Goal: Information Seeking & Learning: Learn about a topic

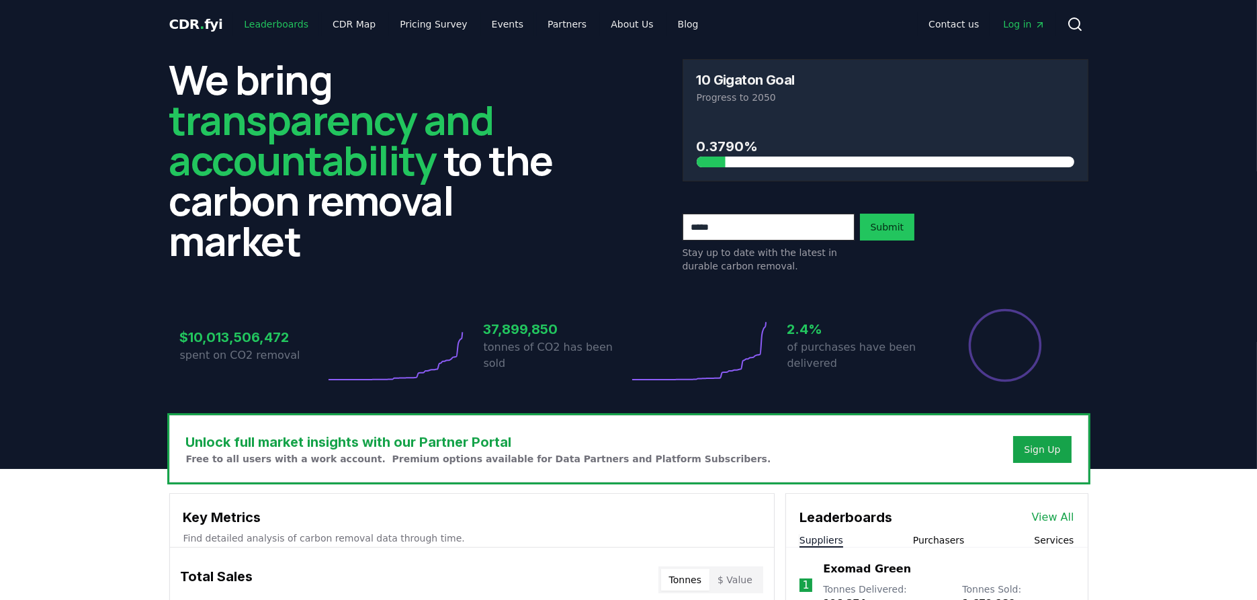
click at [258, 27] on link "Leaderboards" at bounding box center [276, 24] width 86 height 24
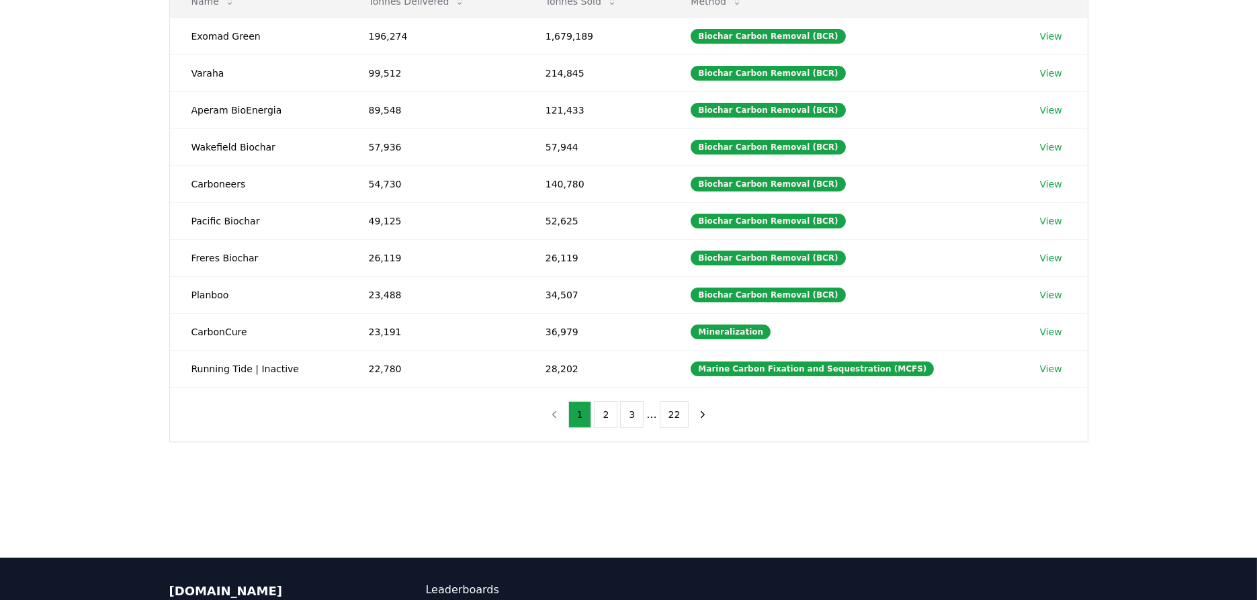
scroll to position [199, 0]
click at [603, 411] on button "2" at bounding box center [606, 414] width 24 height 27
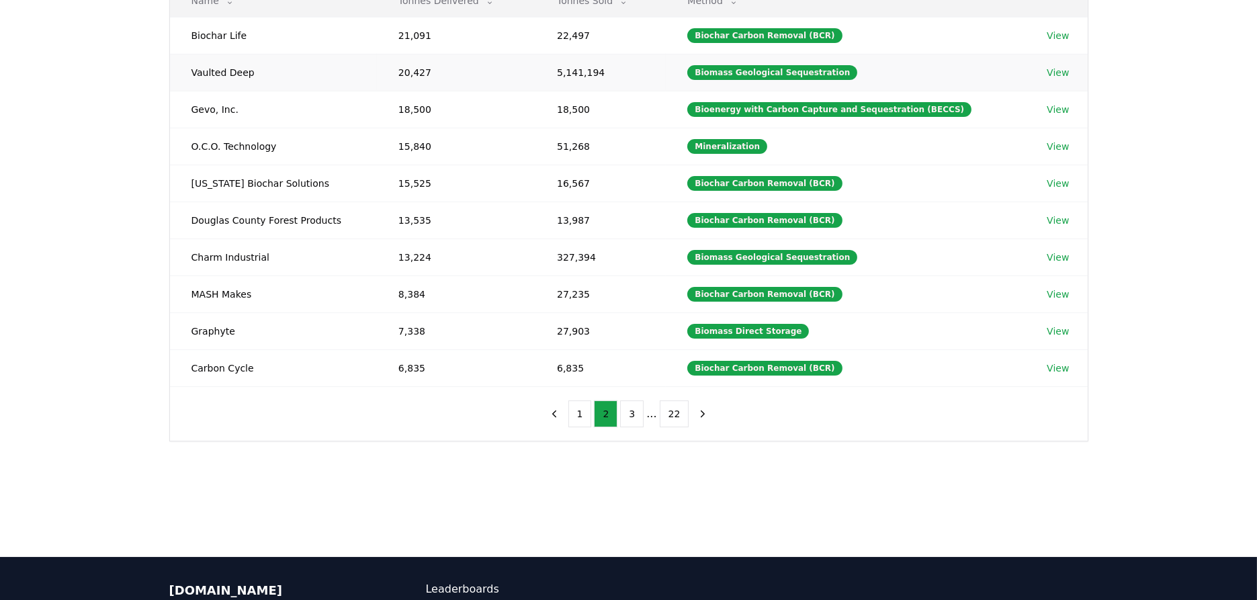
click at [1052, 67] on link "View" at bounding box center [1058, 72] width 22 height 13
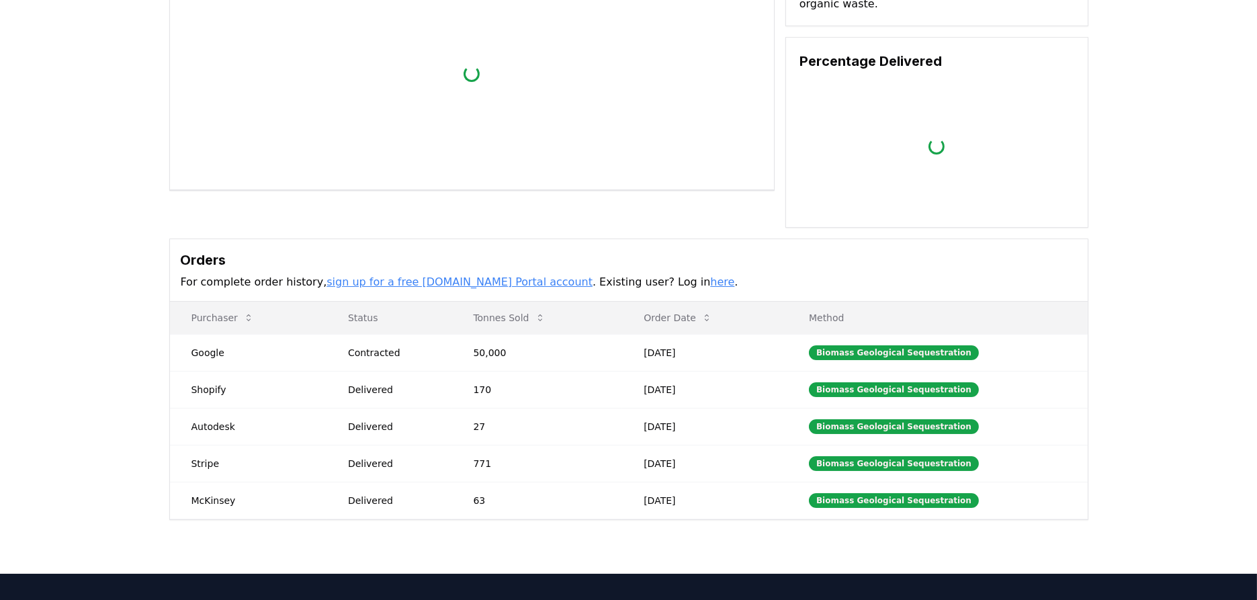
scroll to position [199, 0]
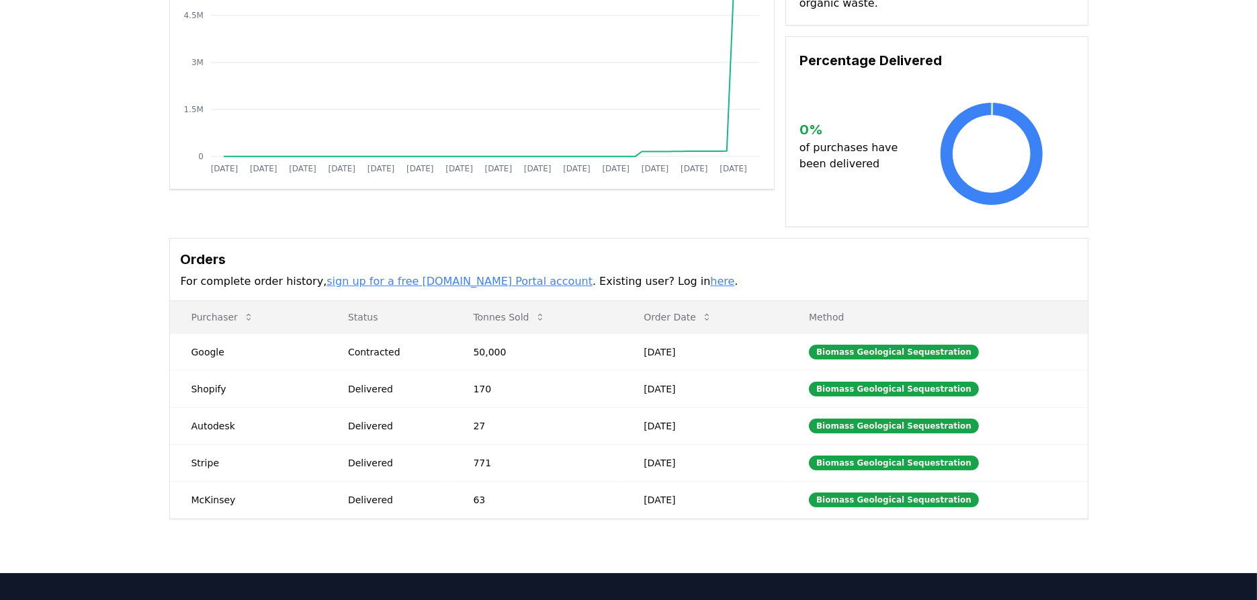
click at [710, 275] on link "here" at bounding box center [722, 281] width 24 height 13
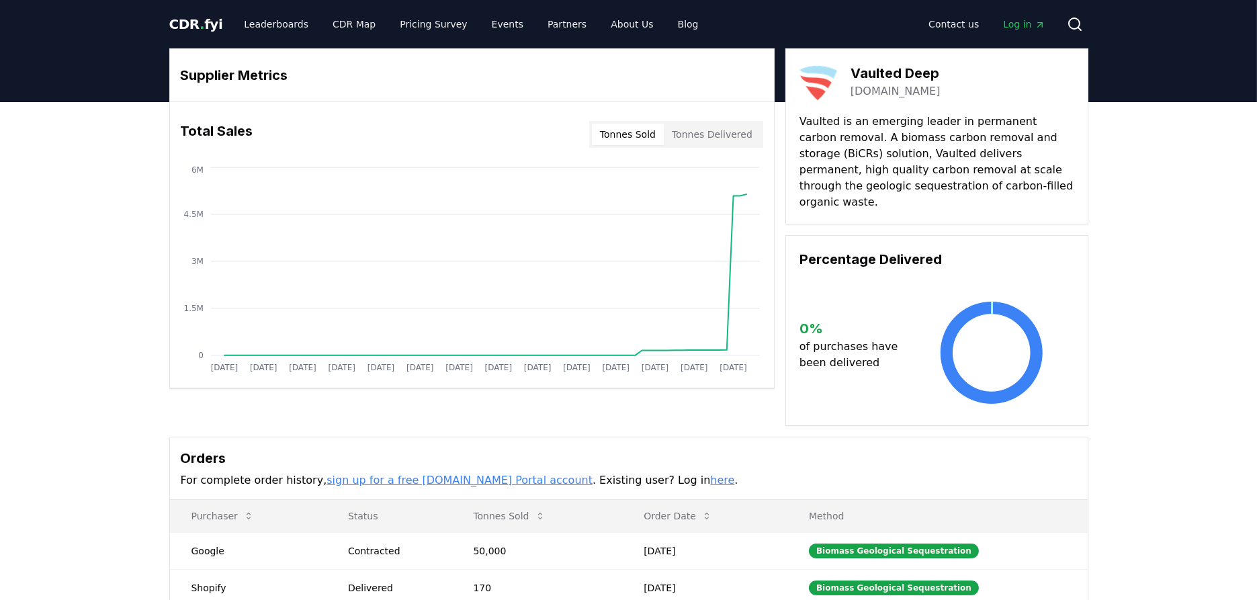
scroll to position [0, 0]
click at [265, 18] on link "Leaderboards" at bounding box center [276, 24] width 86 height 24
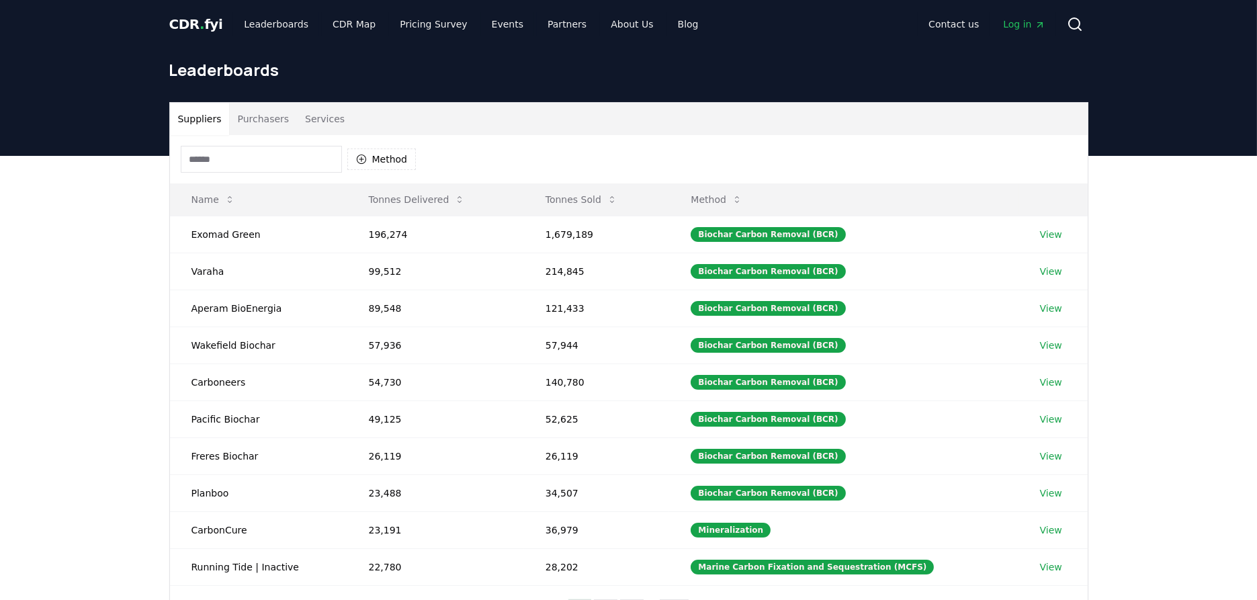
click at [276, 167] on input at bounding box center [261, 159] width 161 height 27
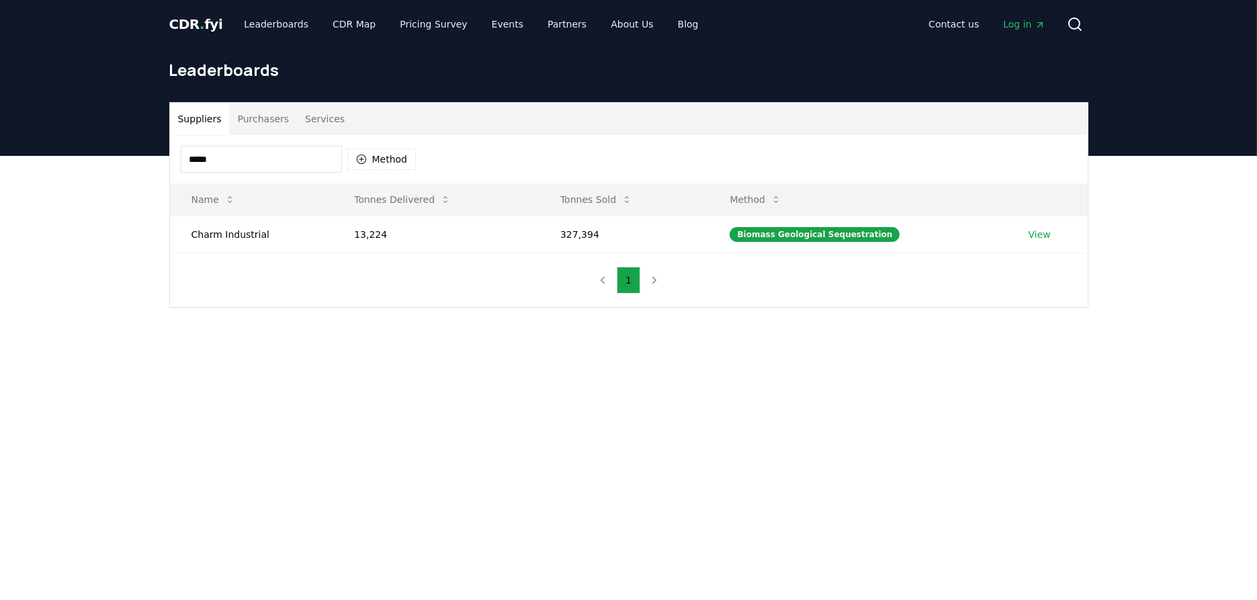
type input "*****"
click at [259, 373] on main "Suppliers Purchasers Services ***** Method Name Tonnes Delivered Tonnes Sold Me…" at bounding box center [628, 456] width 1257 height 600
click at [1041, 234] on link "View" at bounding box center [1040, 234] width 22 height 13
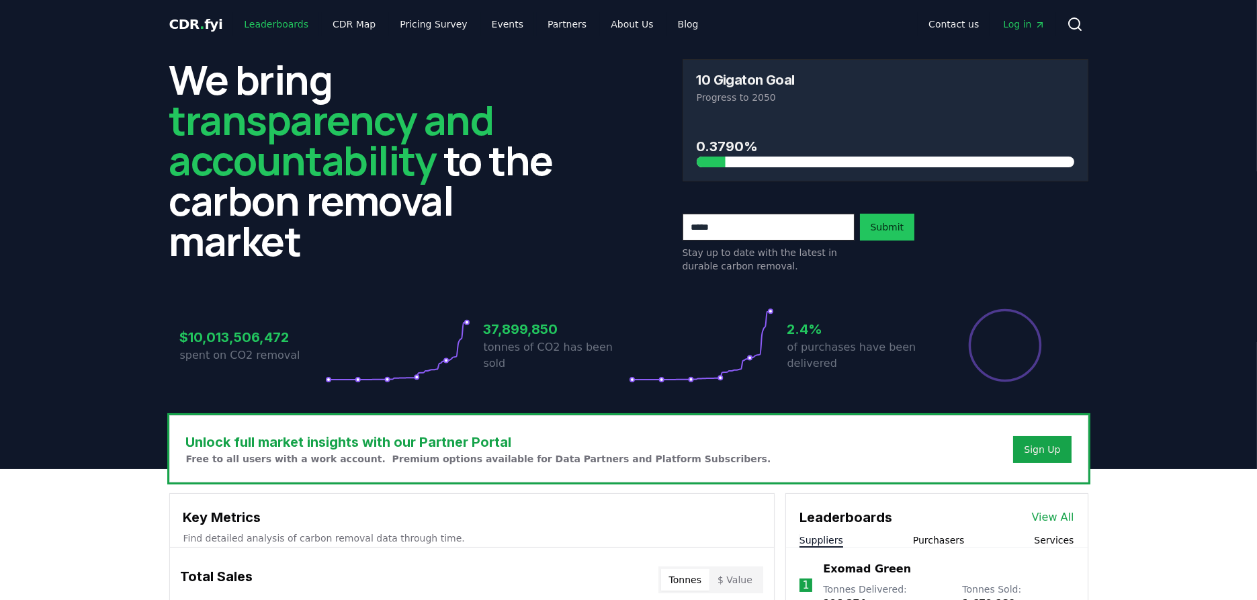
click at [274, 12] on link "Leaderboards" at bounding box center [276, 24] width 86 height 24
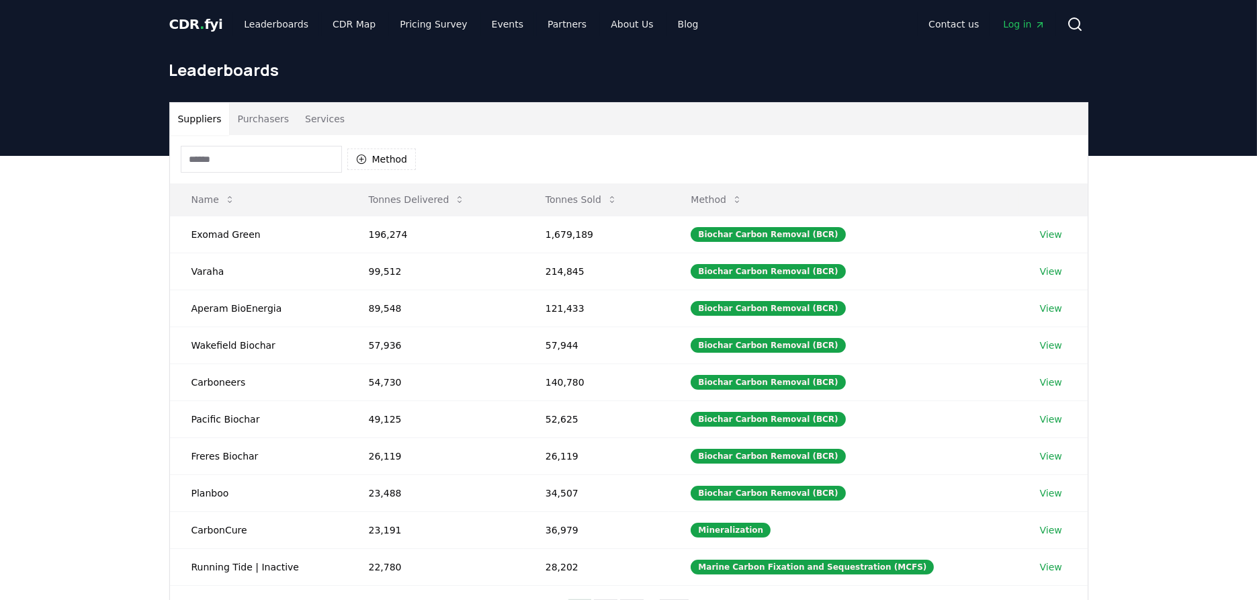
click at [262, 120] on button "Purchasers" at bounding box center [263, 119] width 68 height 32
drag, startPoint x: 204, startPoint y: 122, endPoint x: 298, endPoint y: 152, distance: 98.6
click at [204, 122] on button "Suppliers" at bounding box center [200, 119] width 60 height 32
click at [429, 198] on button "Tonnes Delivered" at bounding box center [417, 199] width 118 height 27
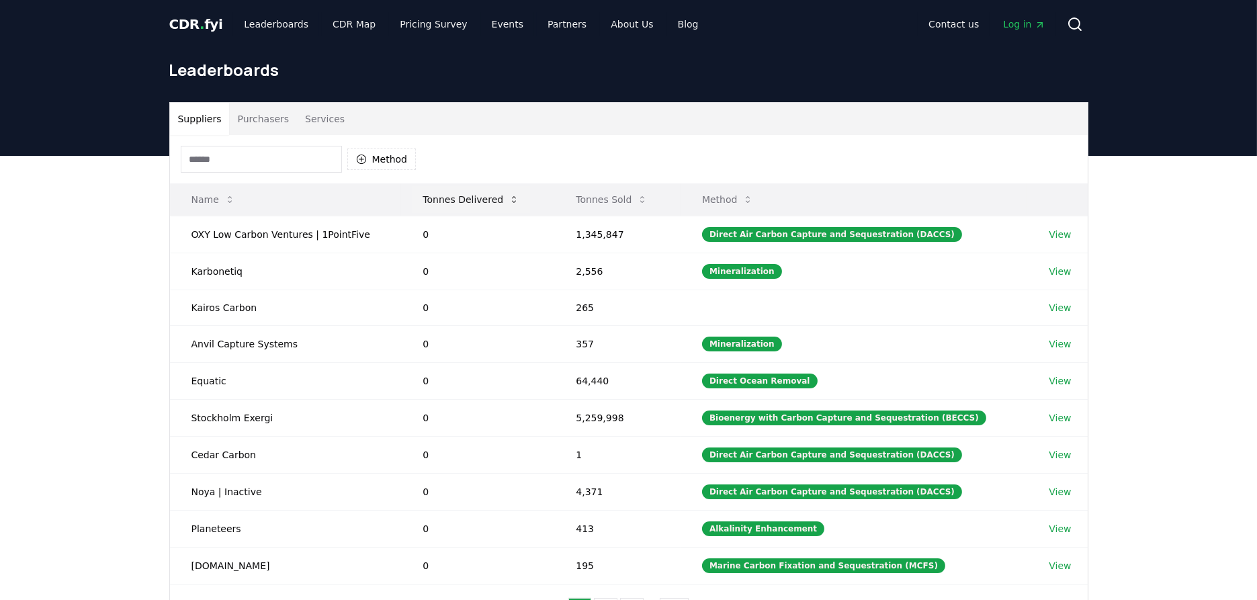
click at [438, 194] on button "Tonnes Delivered" at bounding box center [471, 199] width 118 height 27
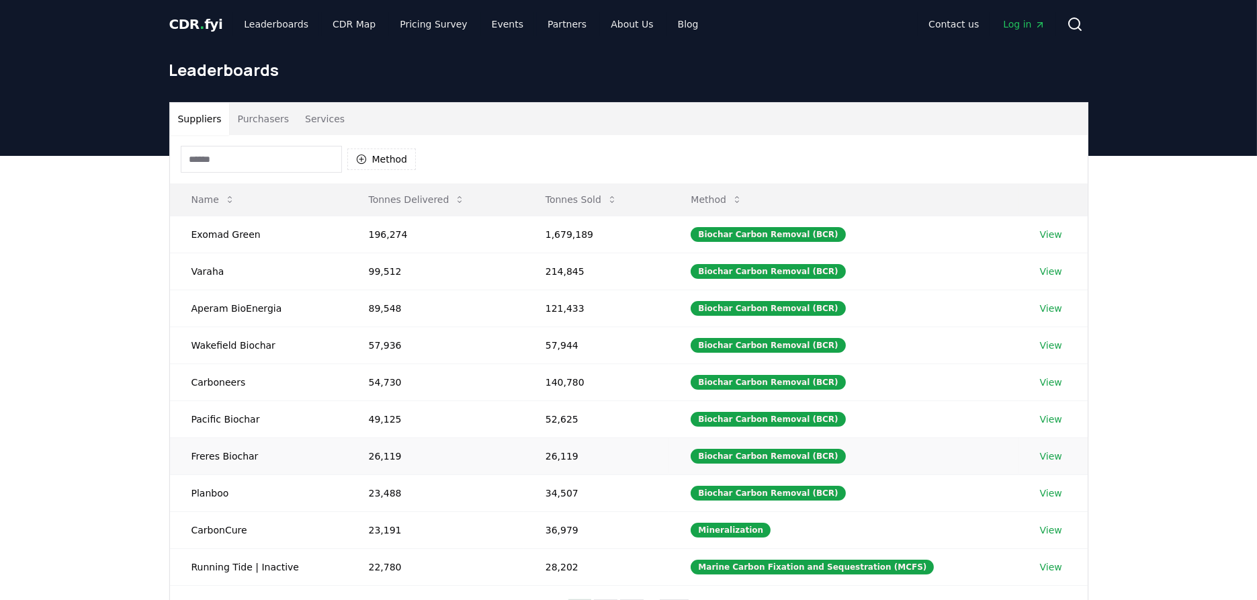
scroll to position [199, 0]
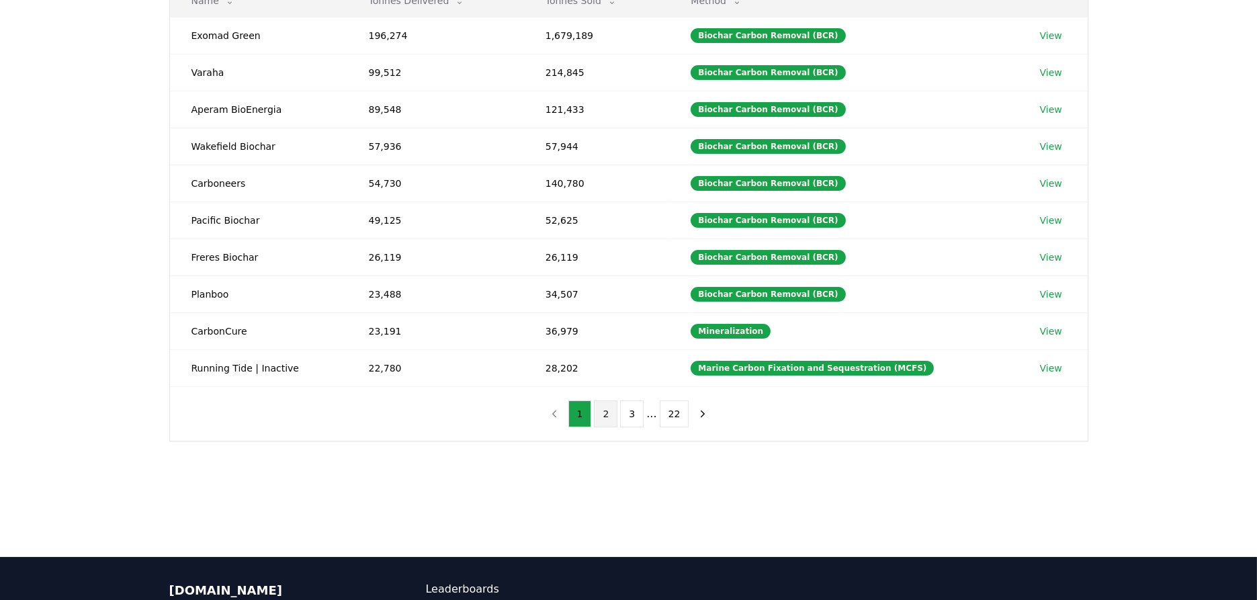
click at [612, 413] on button "2" at bounding box center [606, 414] width 24 height 27
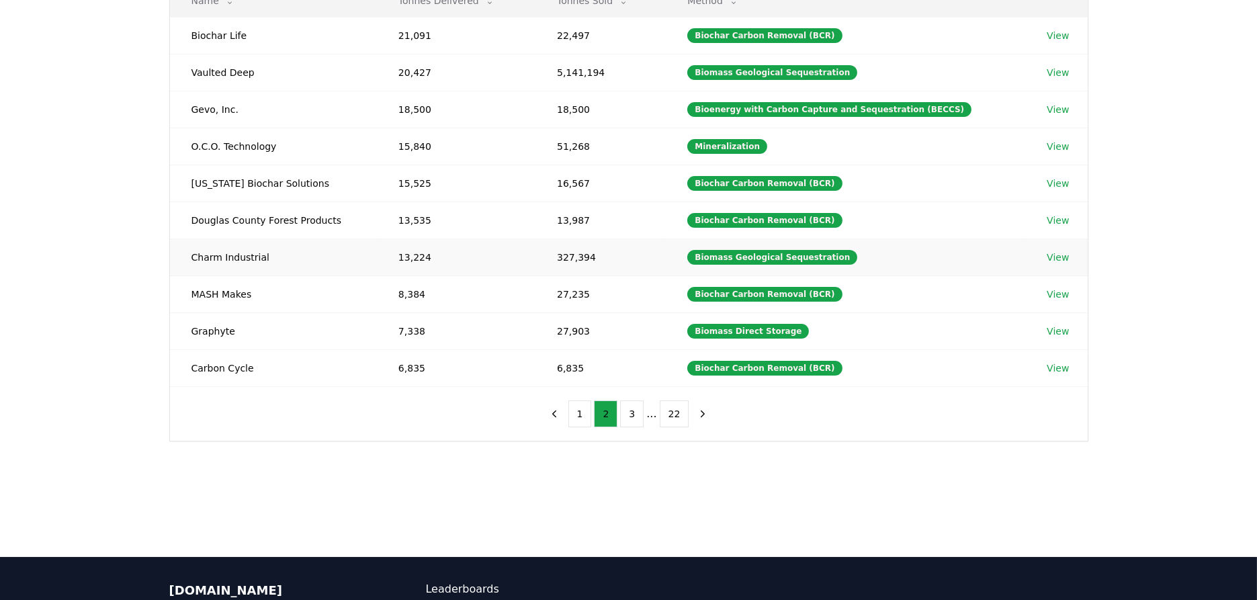
scroll to position [0, 0]
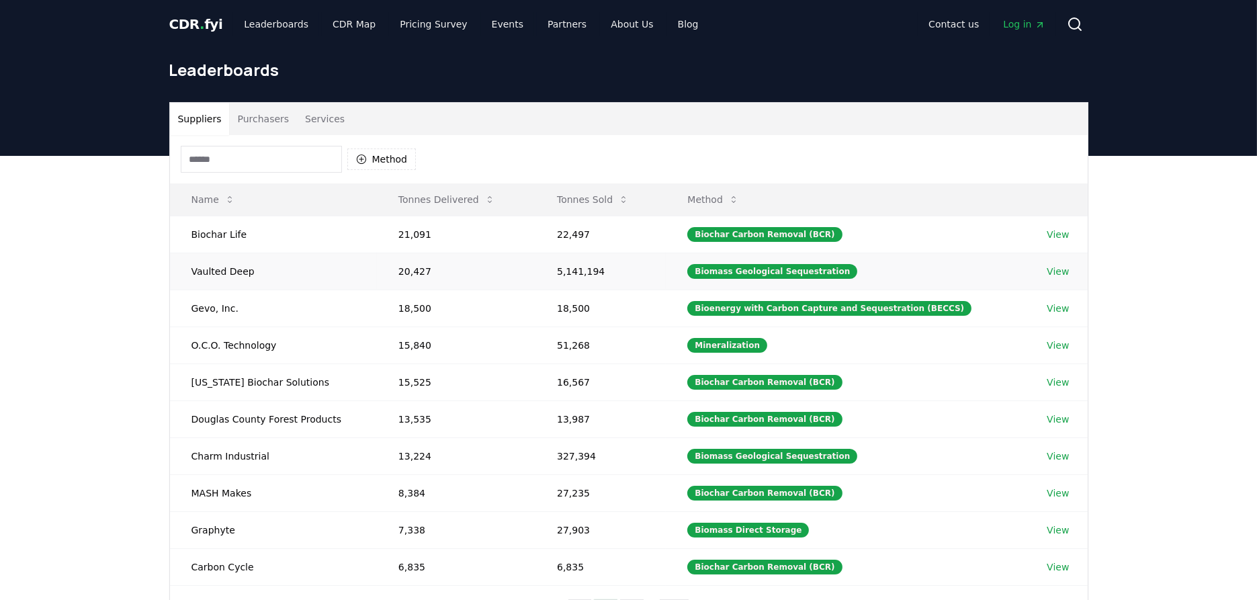
click at [1056, 270] on link "View" at bounding box center [1058, 271] width 22 height 13
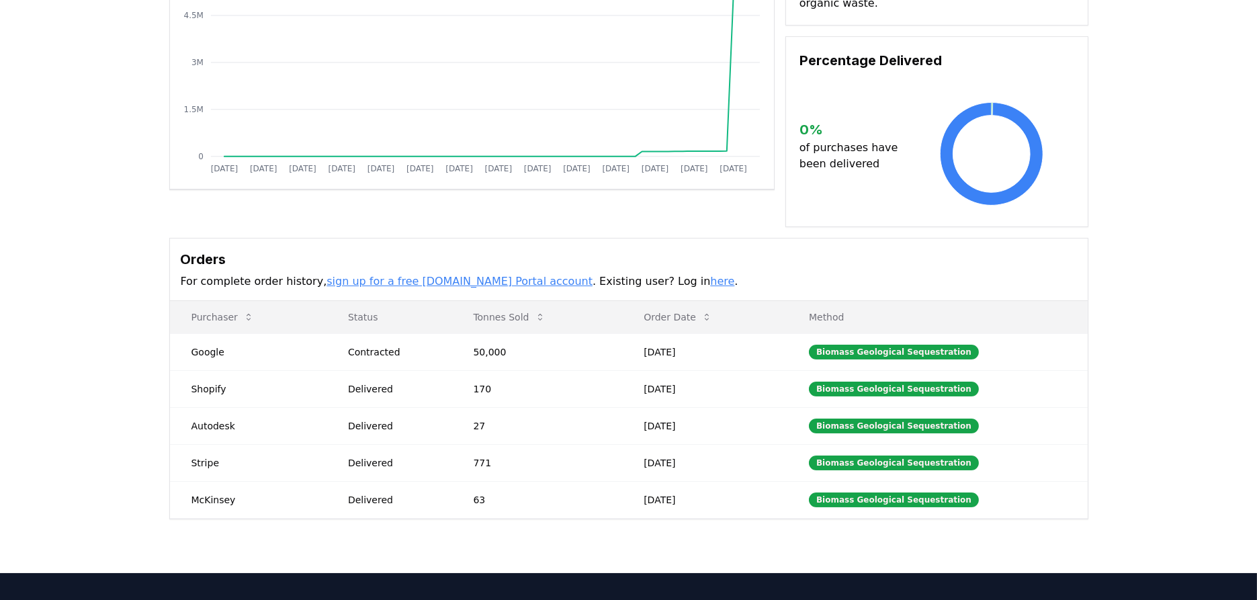
scroll to position [366, 0]
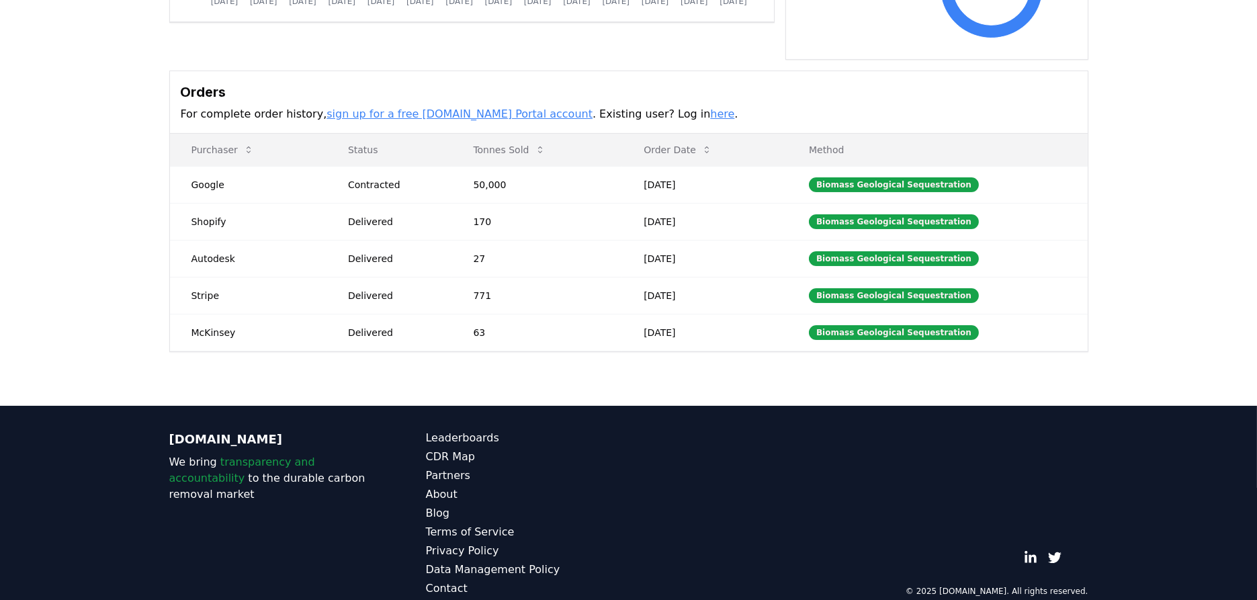
click at [710, 108] on link "here" at bounding box center [722, 114] width 24 height 13
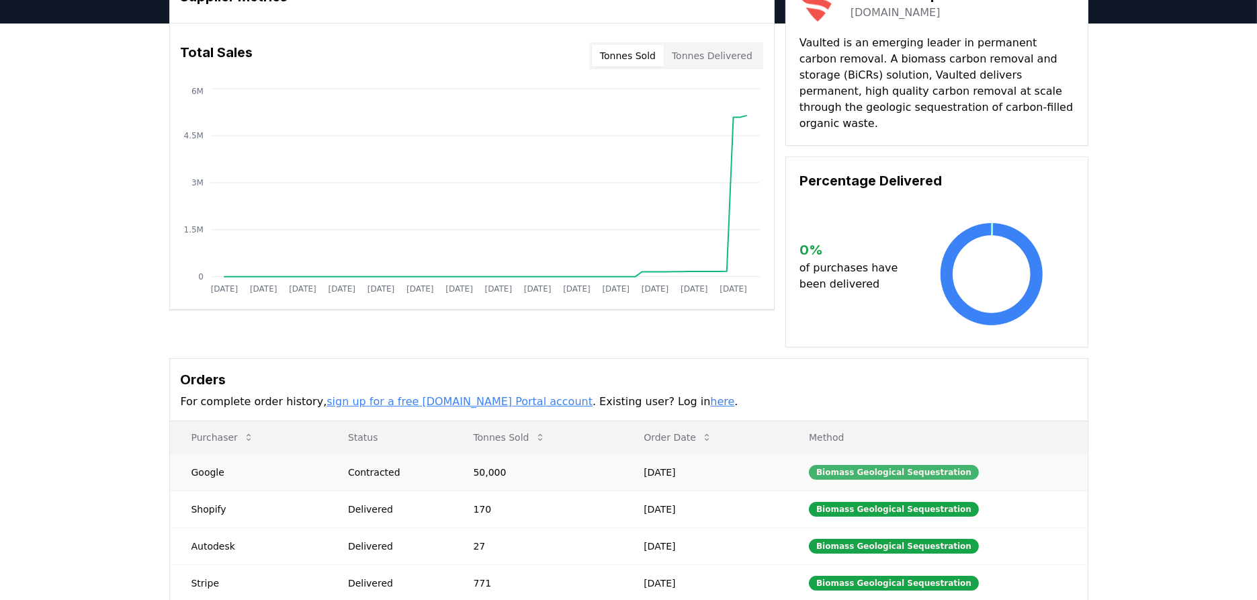
scroll to position [0, 0]
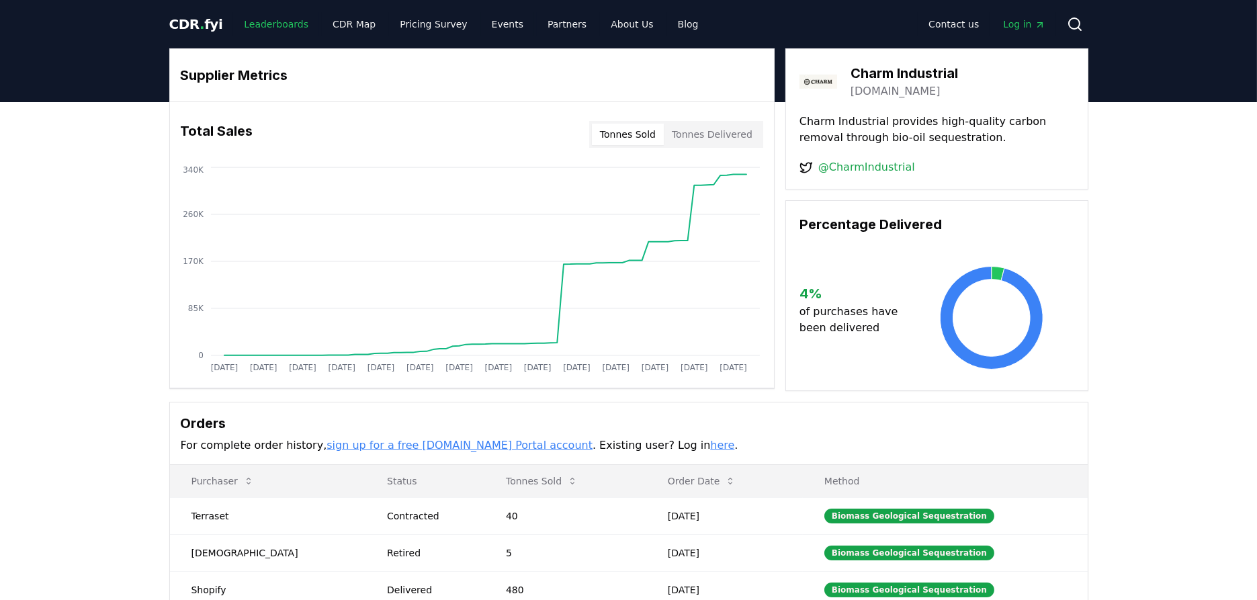
click at [289, 32] on link "Leaderboards" at bounding box center [276, 24] width 86 height 24
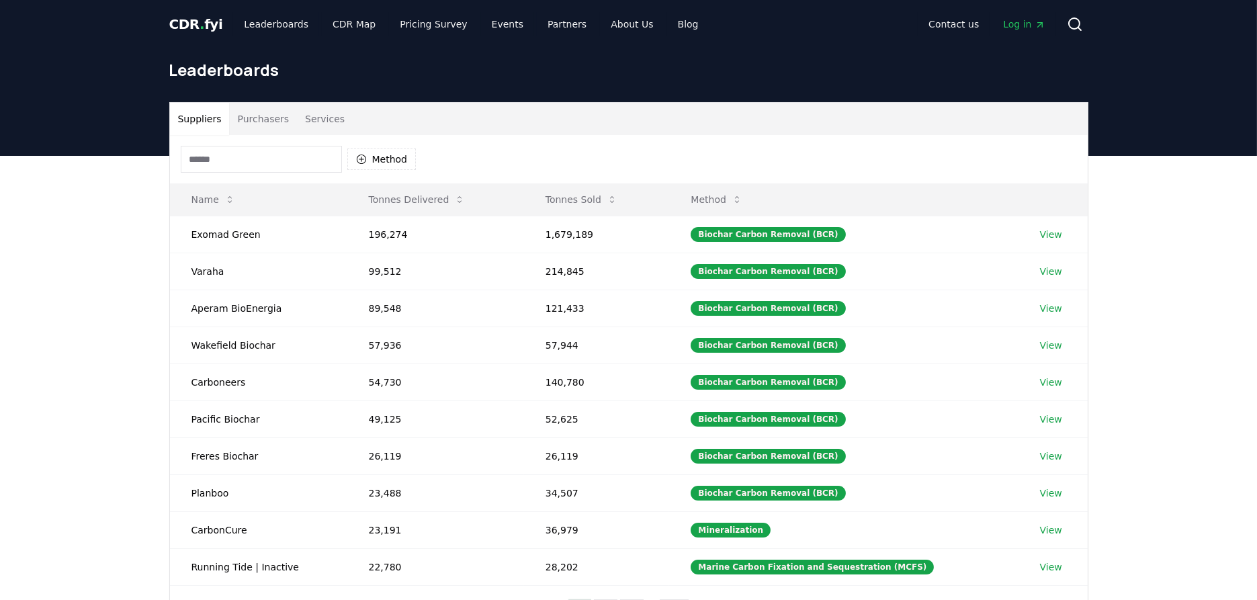
click at [271, 121] on button "Purchasers" at bounding box center [263, 119] width 68 height 32
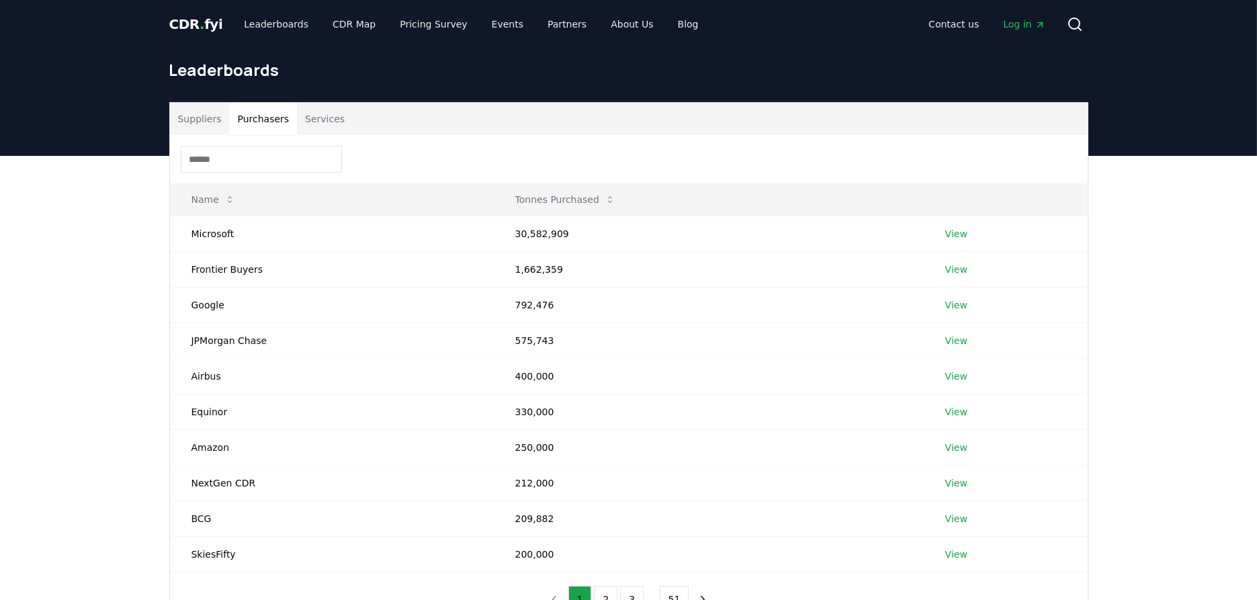
click at [184, 106] on button "Suppliers" at bounding box center [200, 119] width 60 height 32
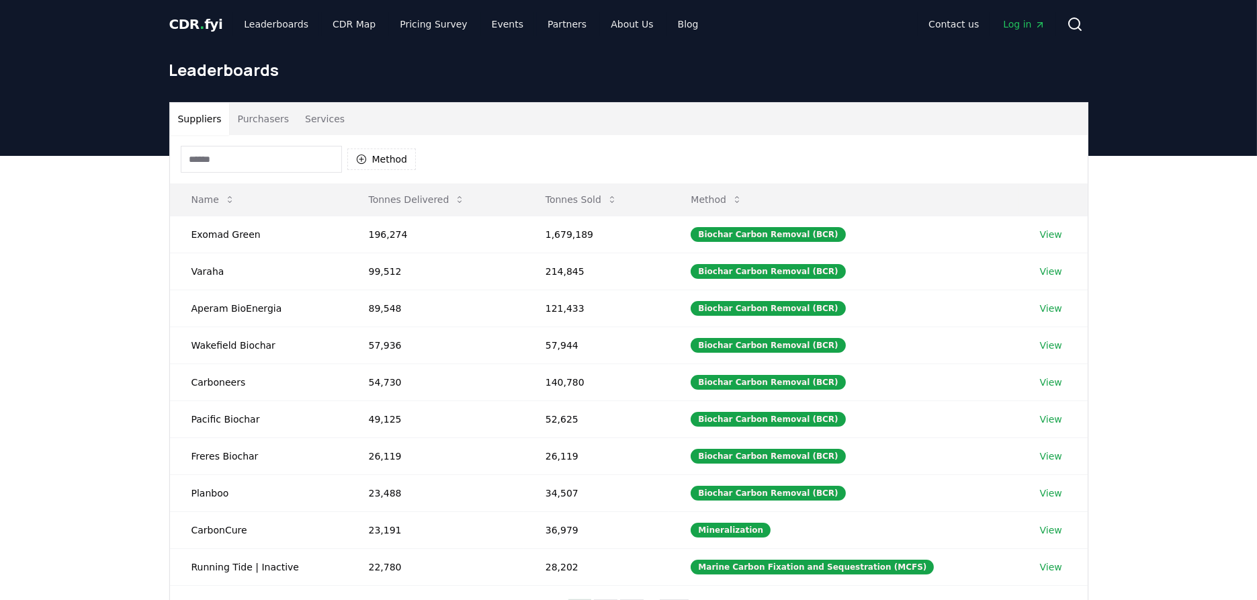
click at [227, 151] on input at bounding box center [261, 159] width 161 height 27
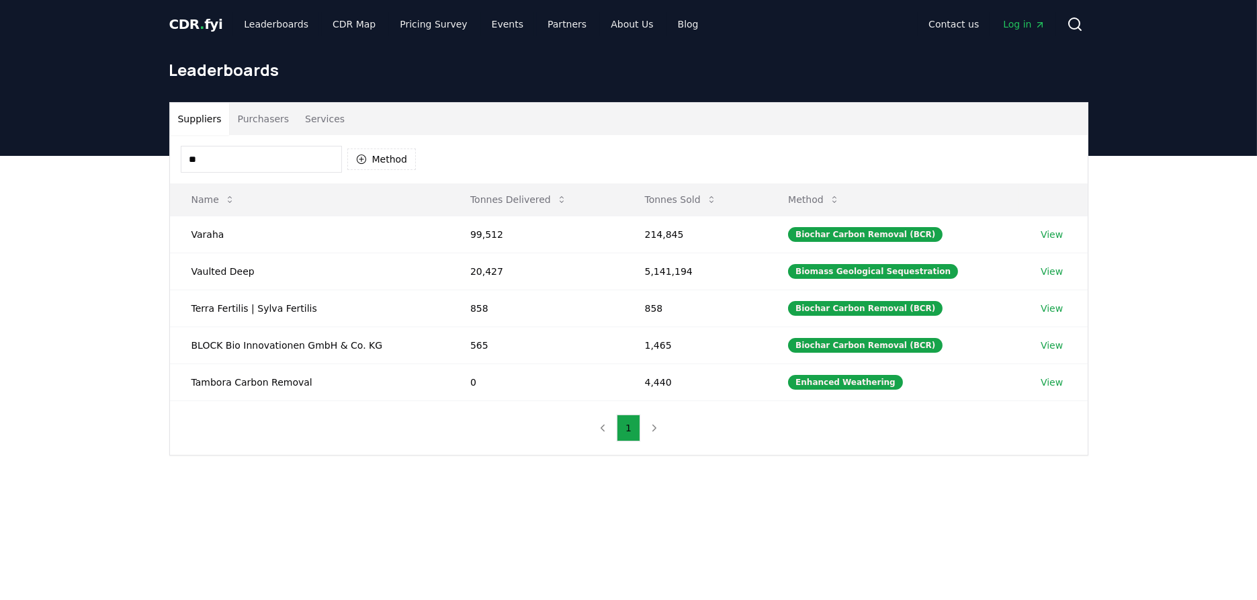
drag, startPoint x: 231, startPoint y: 167, endPoint x: 61, endPoint y: 151, distance: 170.1
click at [61, 151] on div "CDR . fyi Leaderboards CDR Map Pricing Survey Events Partners About Us Blog Con…" at bounding box center [628, 485] width 1257 height 971
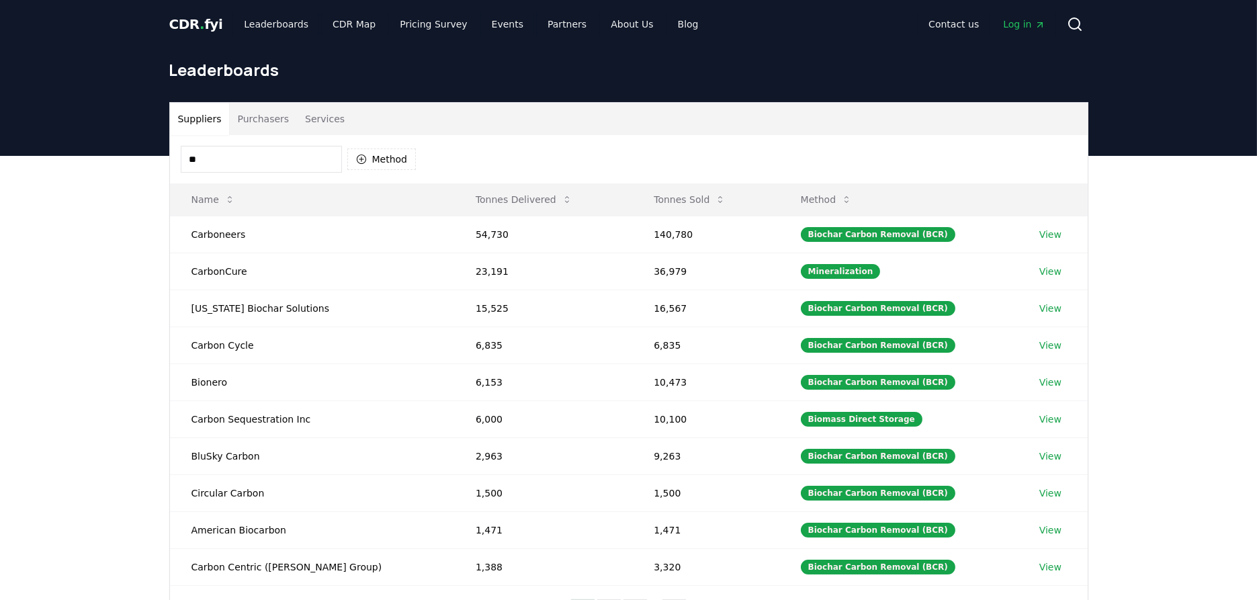
type input "*"
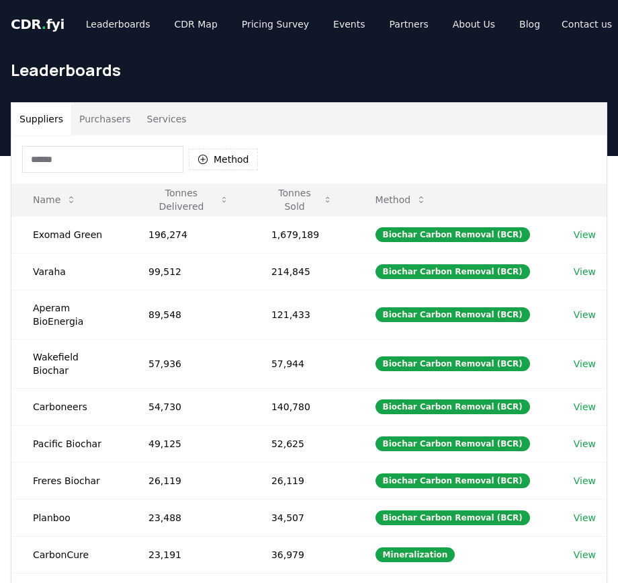
click at [101, 162] on input at bounding box center [102, 159] width 161 height 27
click at [102, 120] on button "Purchasers" at bounding box center [105, 119] width 68 height 32
click at [38, 114] on button "Suppliers" at bounding box center [41, 119] width 60 height 32
click at [59, 160] on input at bounding box center [102, 159] width 161 height 27
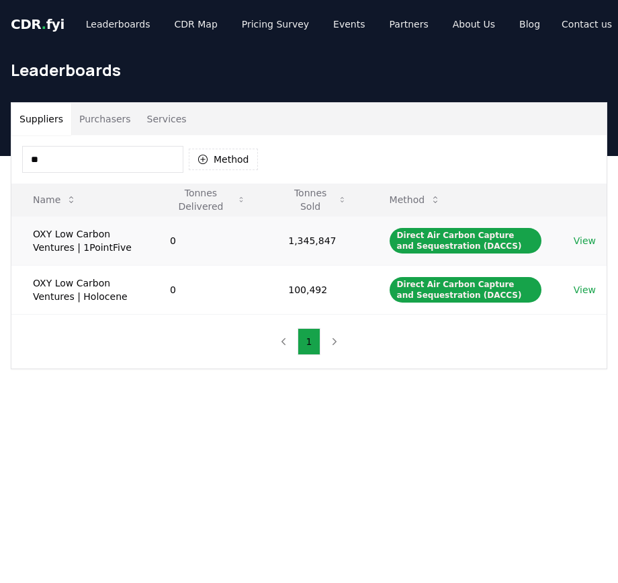
type input "**"
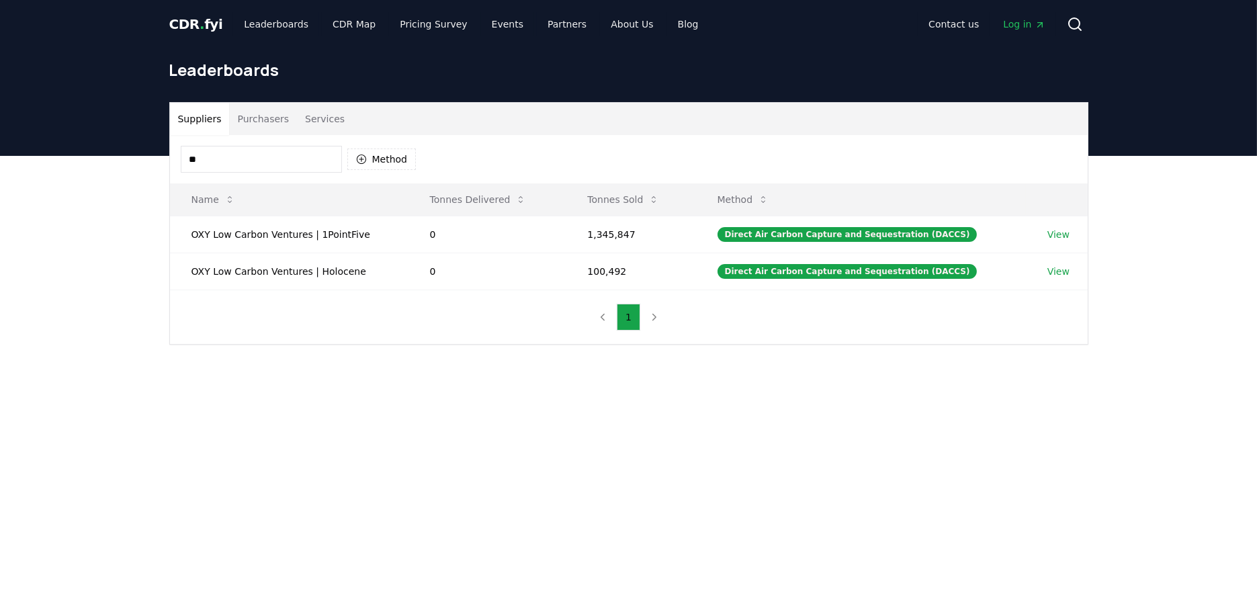
click at [253, 119] on button "Purchasers" at bounding box center [263, 119] width 68 height 32
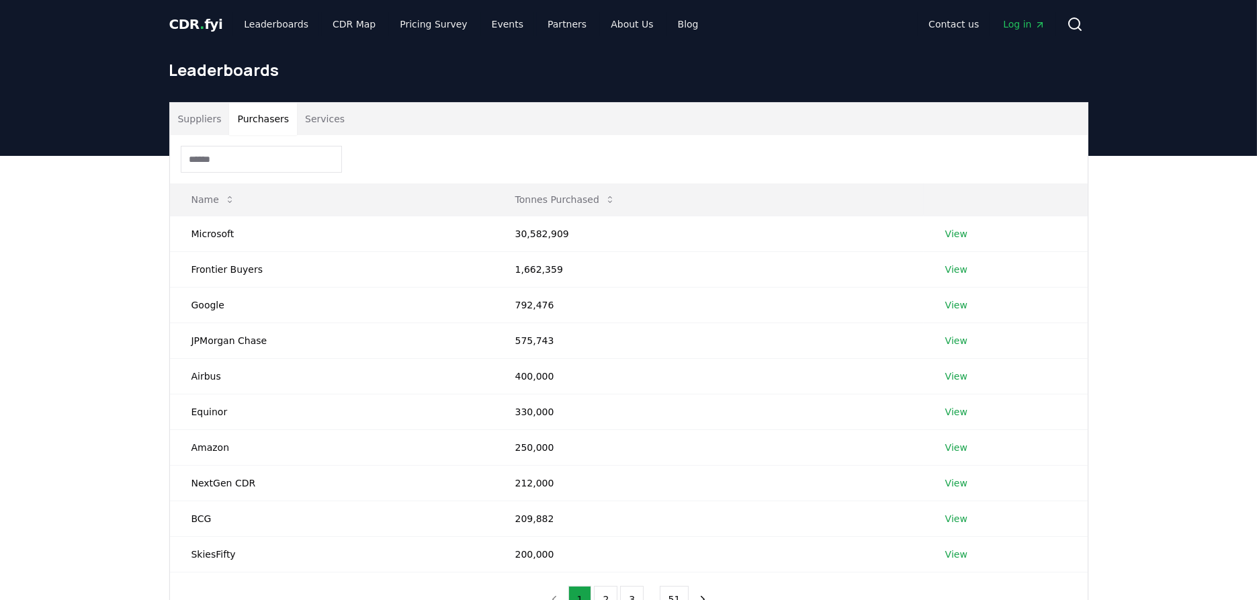
click at [319, 119] on button "Services" at bounding box center [325, 119] width 56 height 32
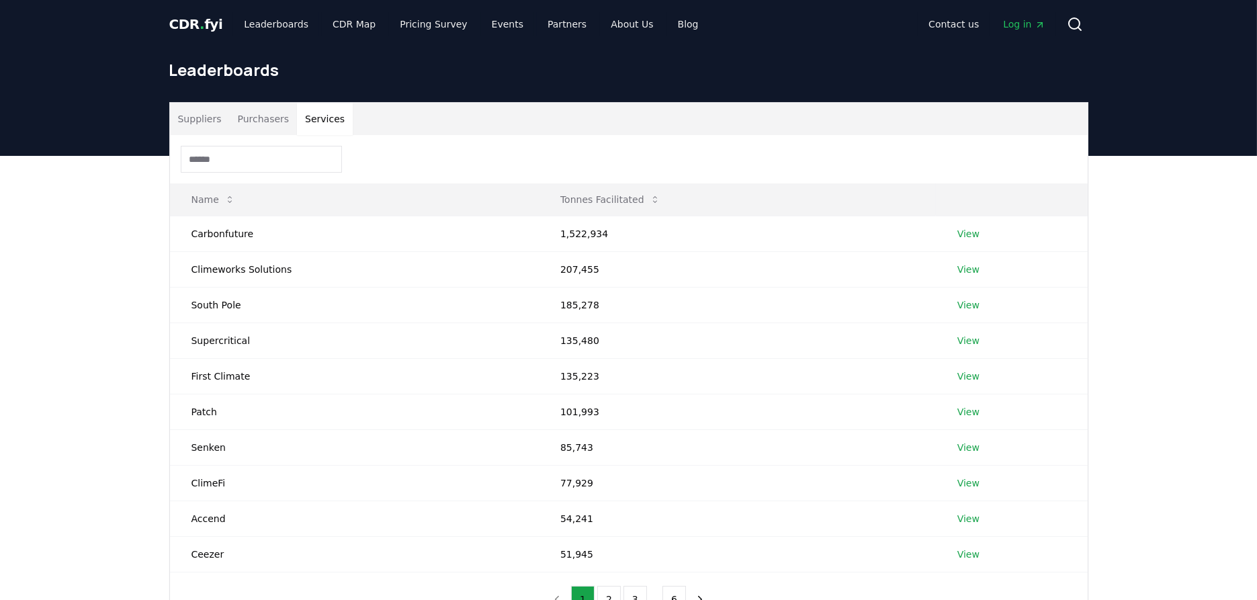
click at [303, 144] on div at bounding box center [629, 159] width 918 height 48
click at [972, 229] on link "View" at bounding box center [969, 233] width 22 height 13
